Goal: Task Accomplishment & Management: Complete application form

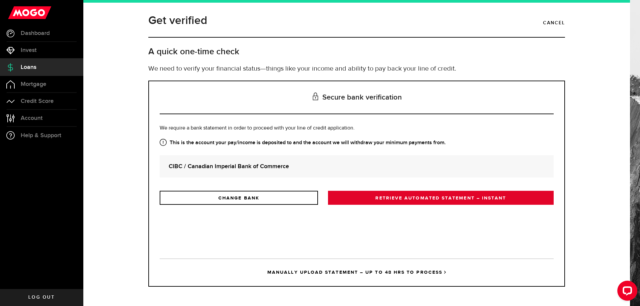
click at [435, 199] on link "RETRIEVE AUTOMATED STATEMENT – INSTANT" at bounding box center [441, 198] width 226 height 14
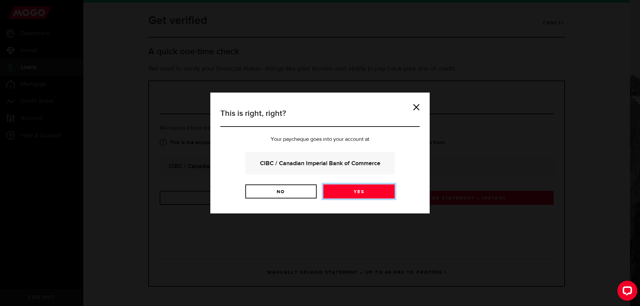
click at [367, 193] on link "Yes" at bounding box center [358, 192] width 71 height 14
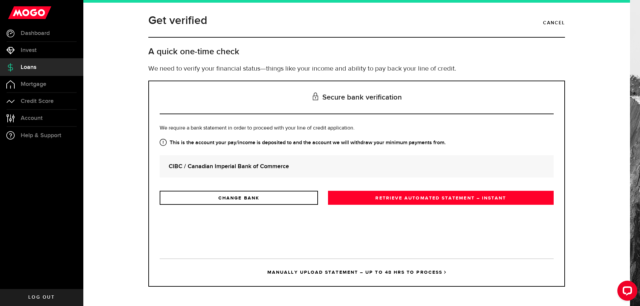
click at [357, 272] on link "MANUALLY UPLOAD STATEMENT – UP TO 48 HRS TO PROCESS" at bounding box center [357, 273] width 394 height 28
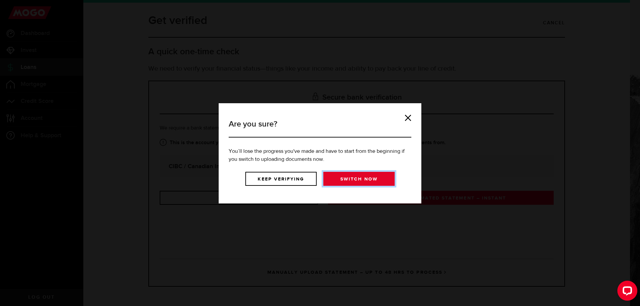
click at [344, 182] on link "Switch now" at bounding box center [358, 179] width 71 height 14
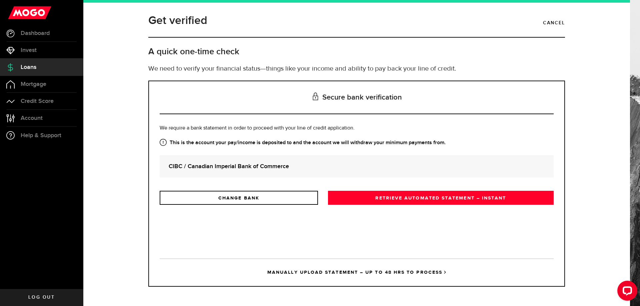
click at [328, 273] on link "MANUALLY UPLOAD STATEMENT – UP TO 48 HRS TO PROCESS" at bounding box center [357, 273] width 394 height 28
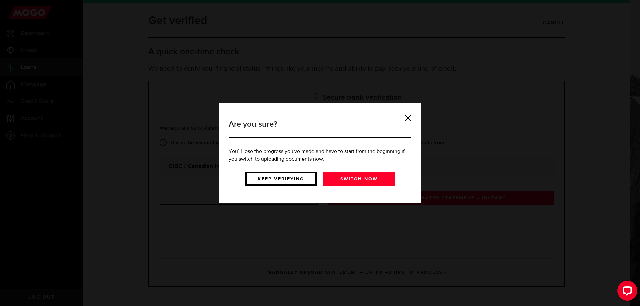
click at [290, 179] on link "Keep verifying" at bounding box center [280, 179] width 71 height 14
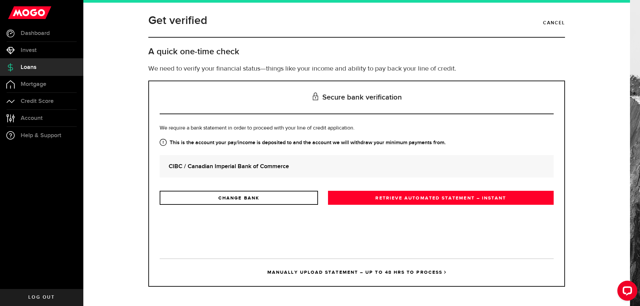
click at [364, 272] on link "MANUALLY UPLOAD STATEMENT – UP TO 48 HRS TO PROCESS" at bounding box center [357, 273] width 394 height 28
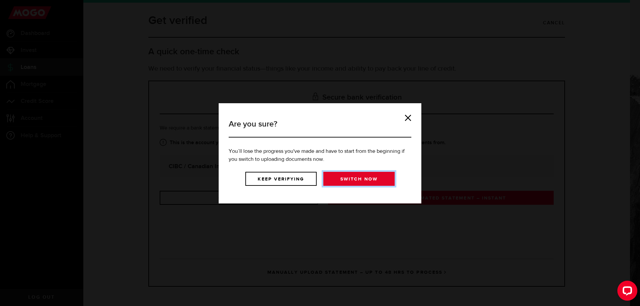
click at [356, 179] on link "Switch now" at bounding box center [358, 179] width 71 height 14
